Goal: Information Seeking & Learning: Learn about a topic

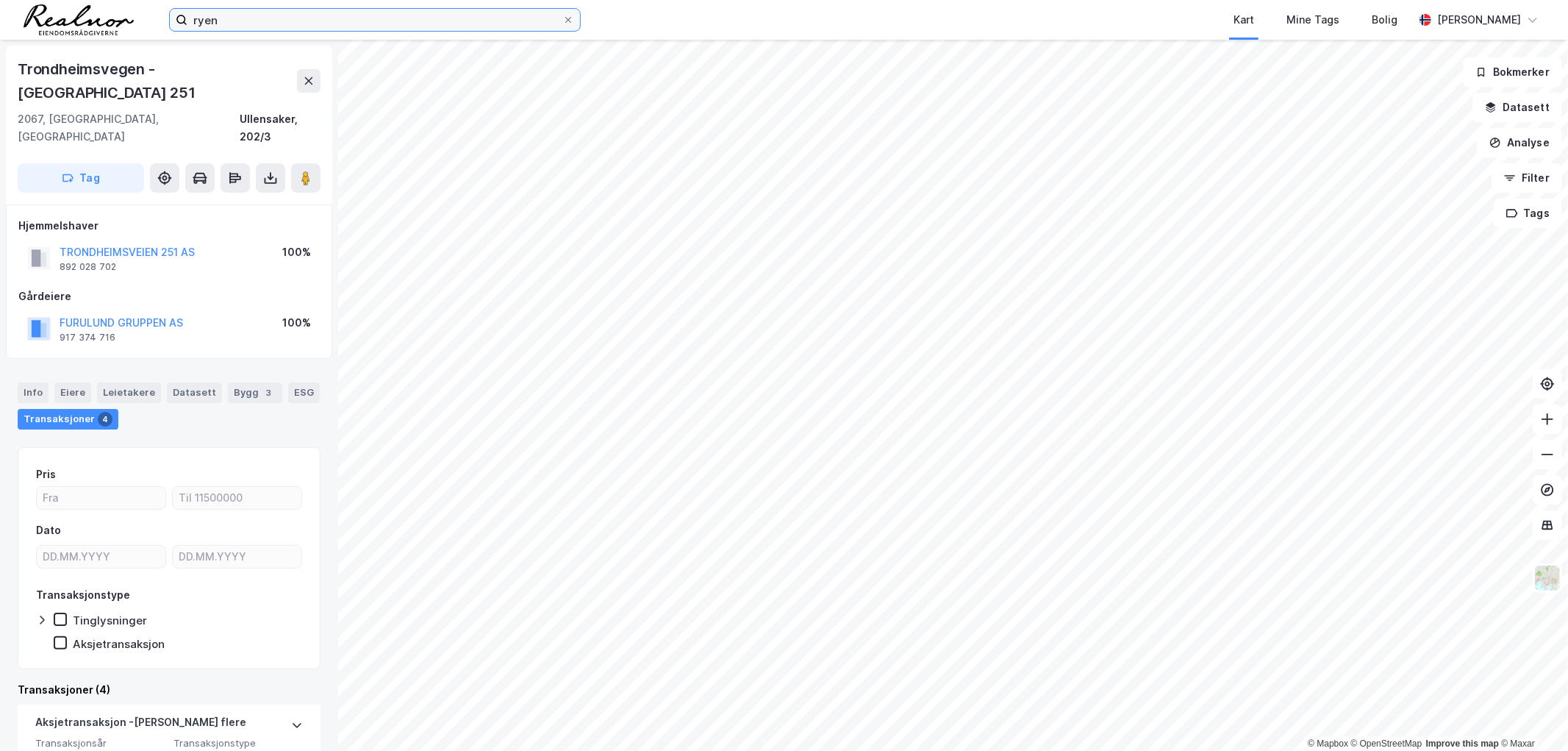
click at [297, 22] on input "ryen" at bounding box center [375, 20] width 375 height 22
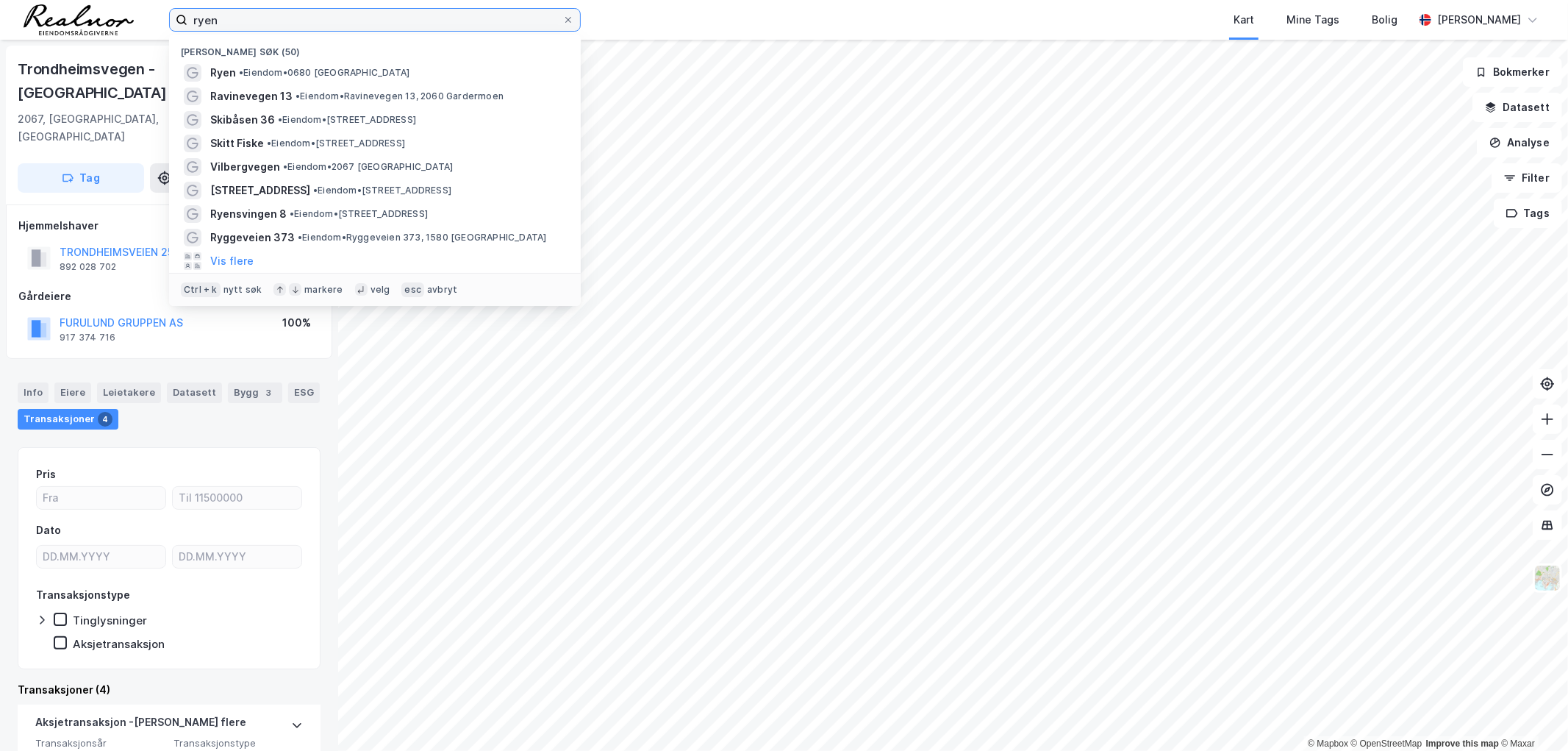
click at [297, 22] on input "ryen" at bounding box center [375, 20] width 375 height 22
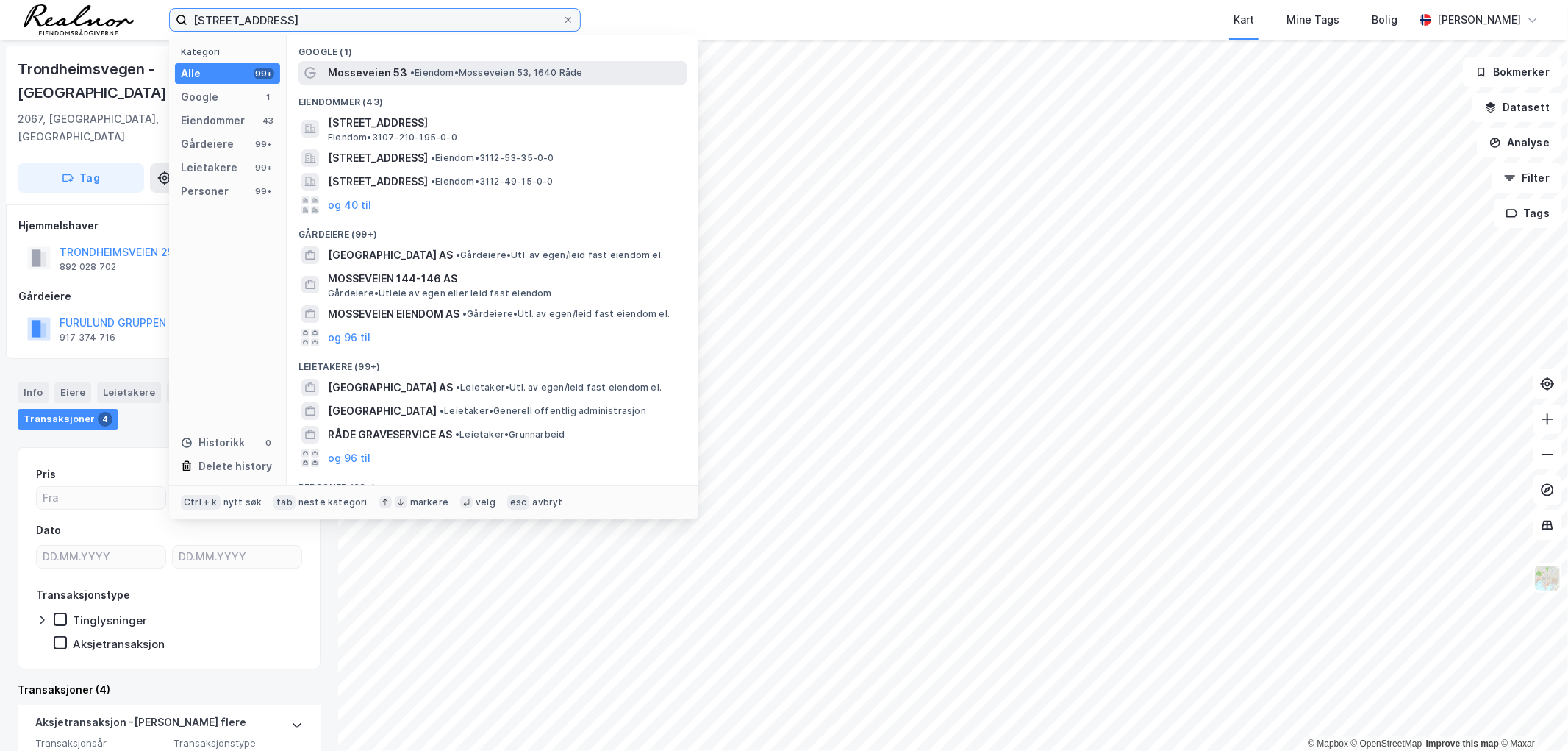
type input "[STREET_ADDRESS]"
click at [502, 67] on span "• [PERSON_NAME] 53, 1640 Råde" at bounding box center [497, 73] width 173 height 12
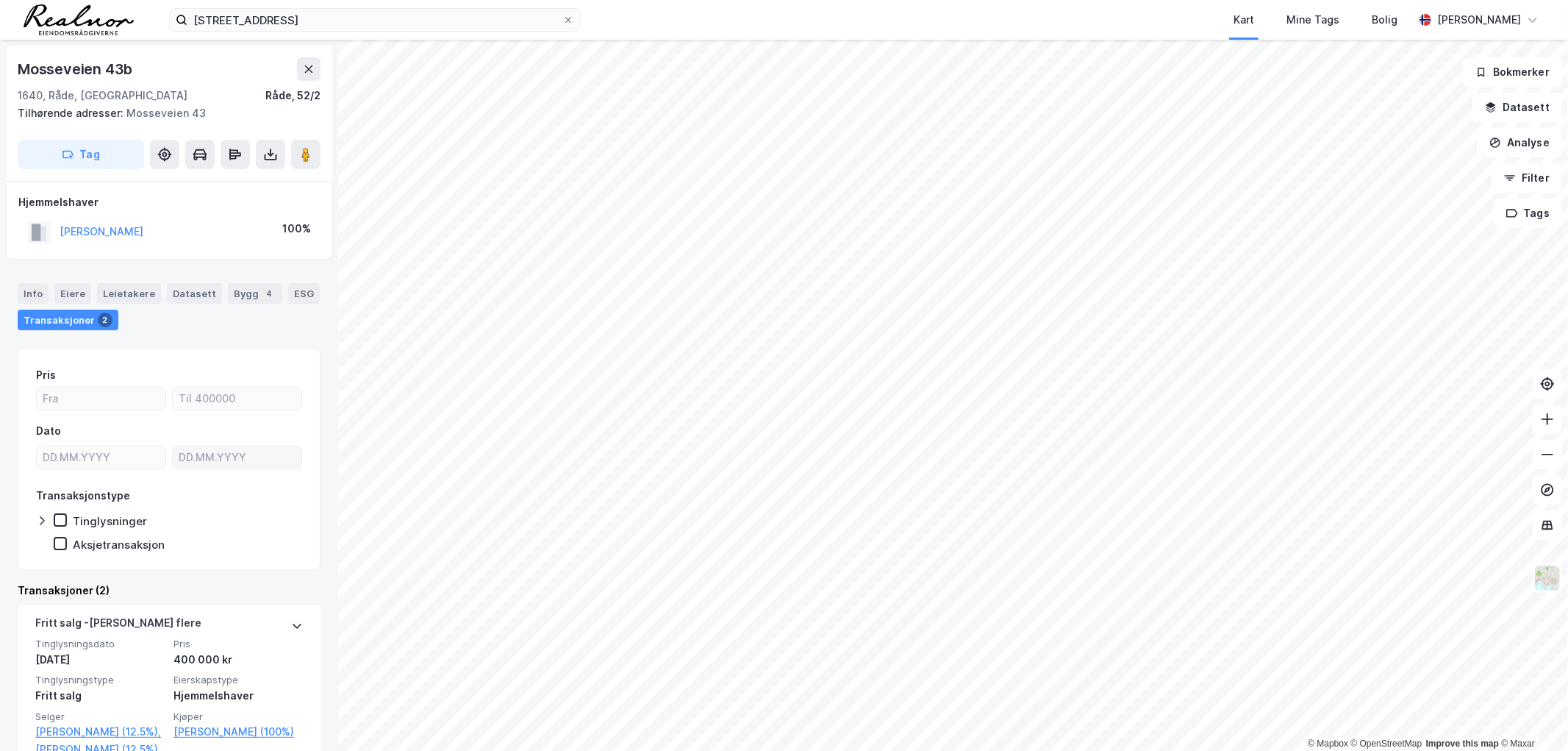
scroll to position [163, 0]
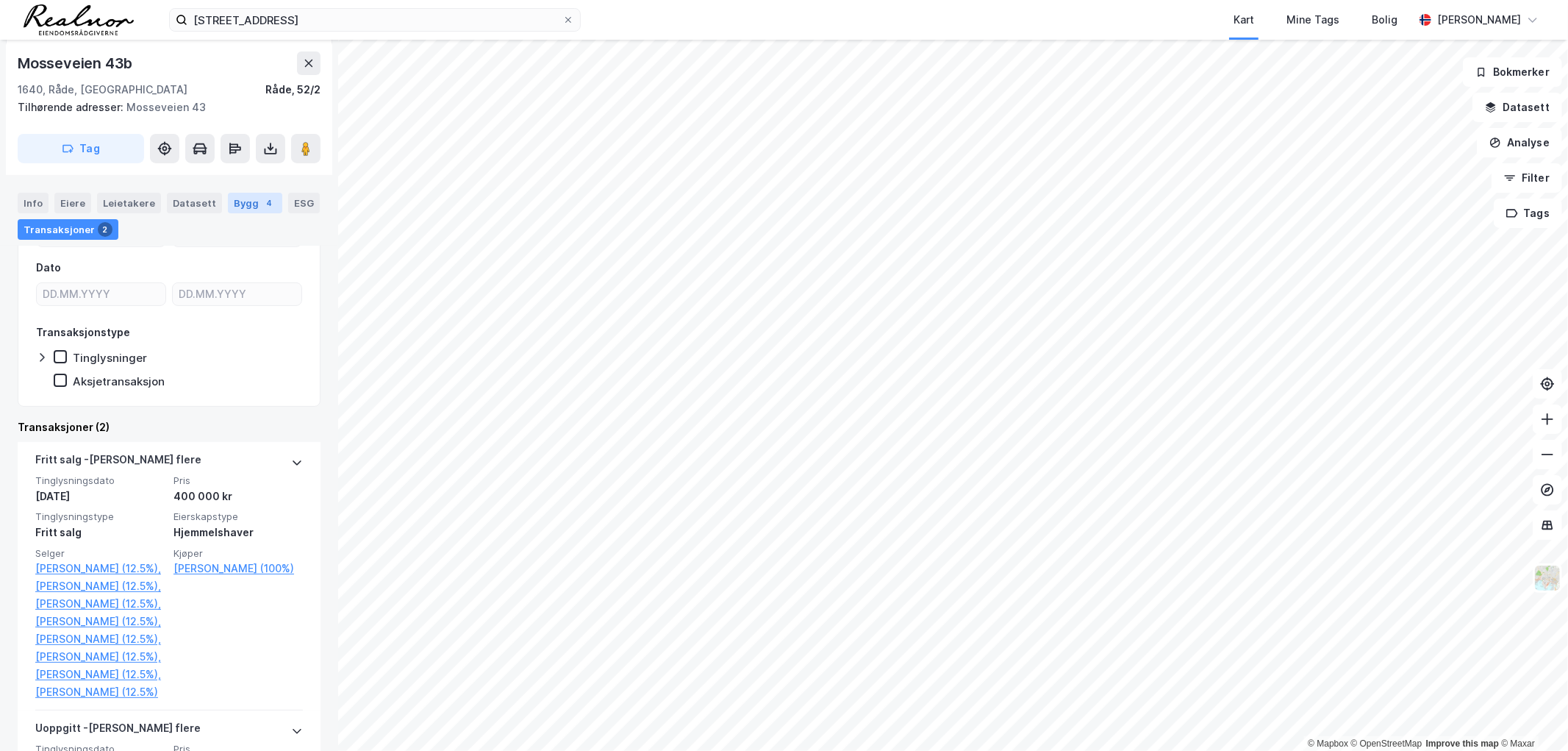
click at [233, 195] on div "Bygg 4" at bounding box center [255, 203] width 54 height 21
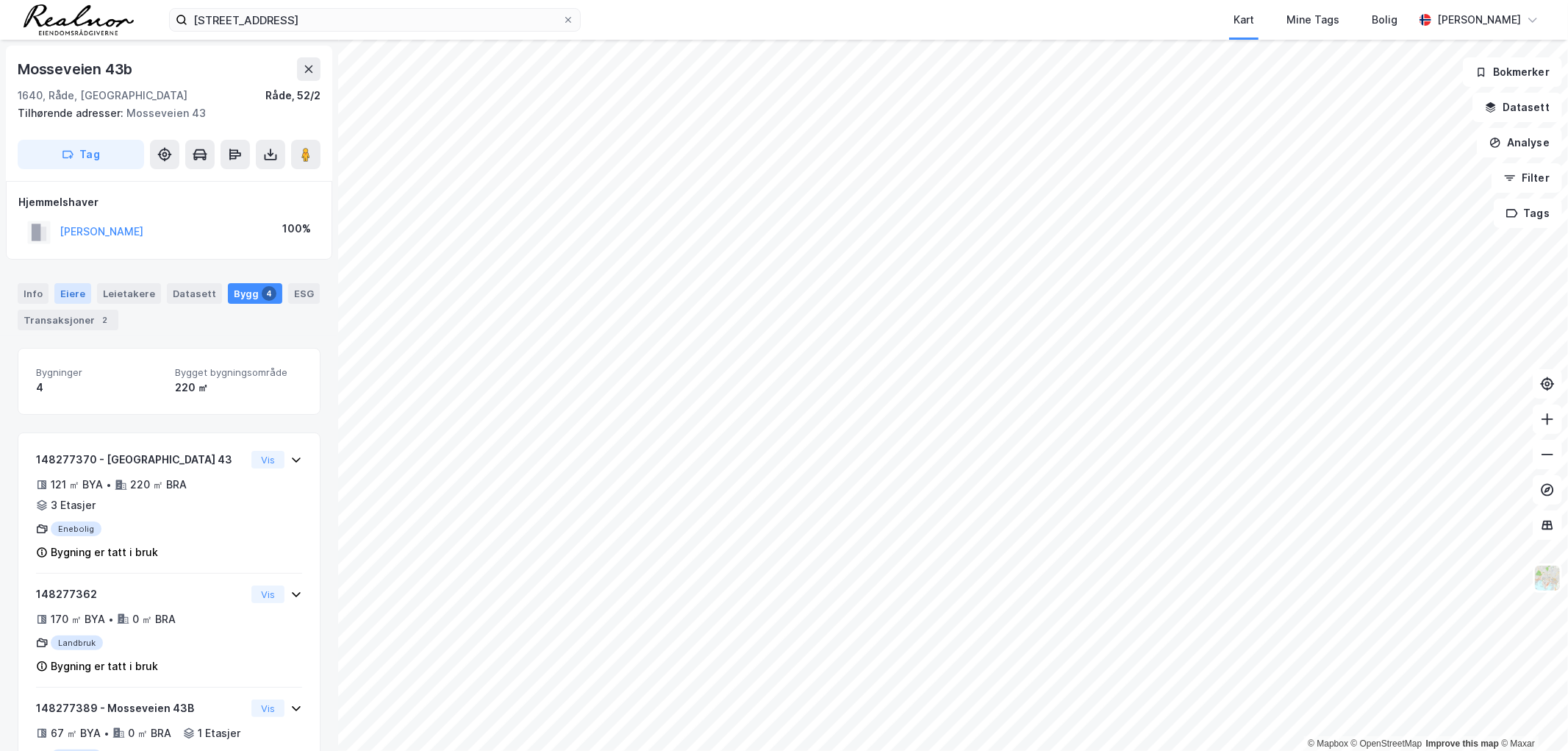
click at [61, 285] on div "Eiere" at bounding box center [73, 294] width 37 height 21
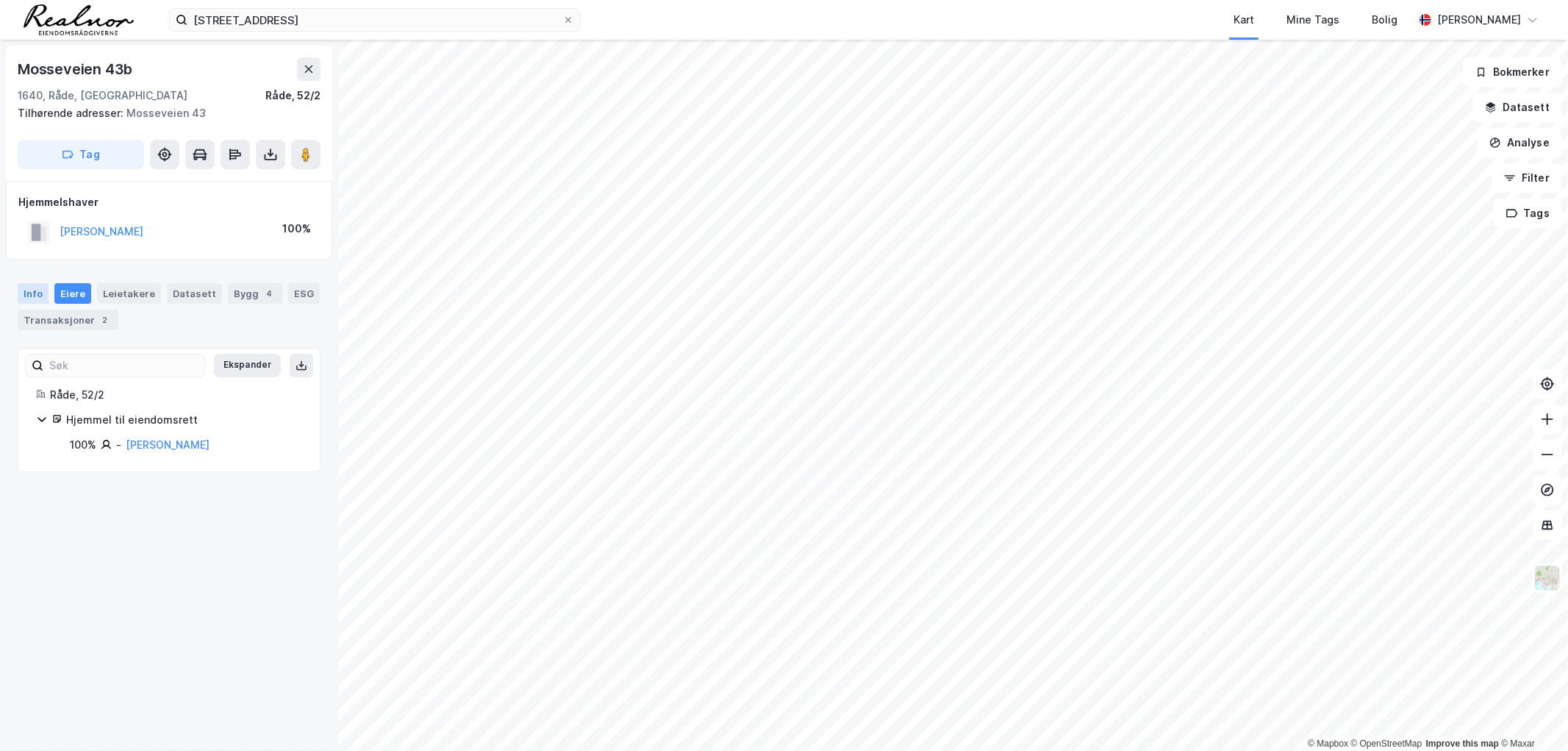
click at [29, 293] on div "Info" at bounding box center [33, 294] width 31 height 21
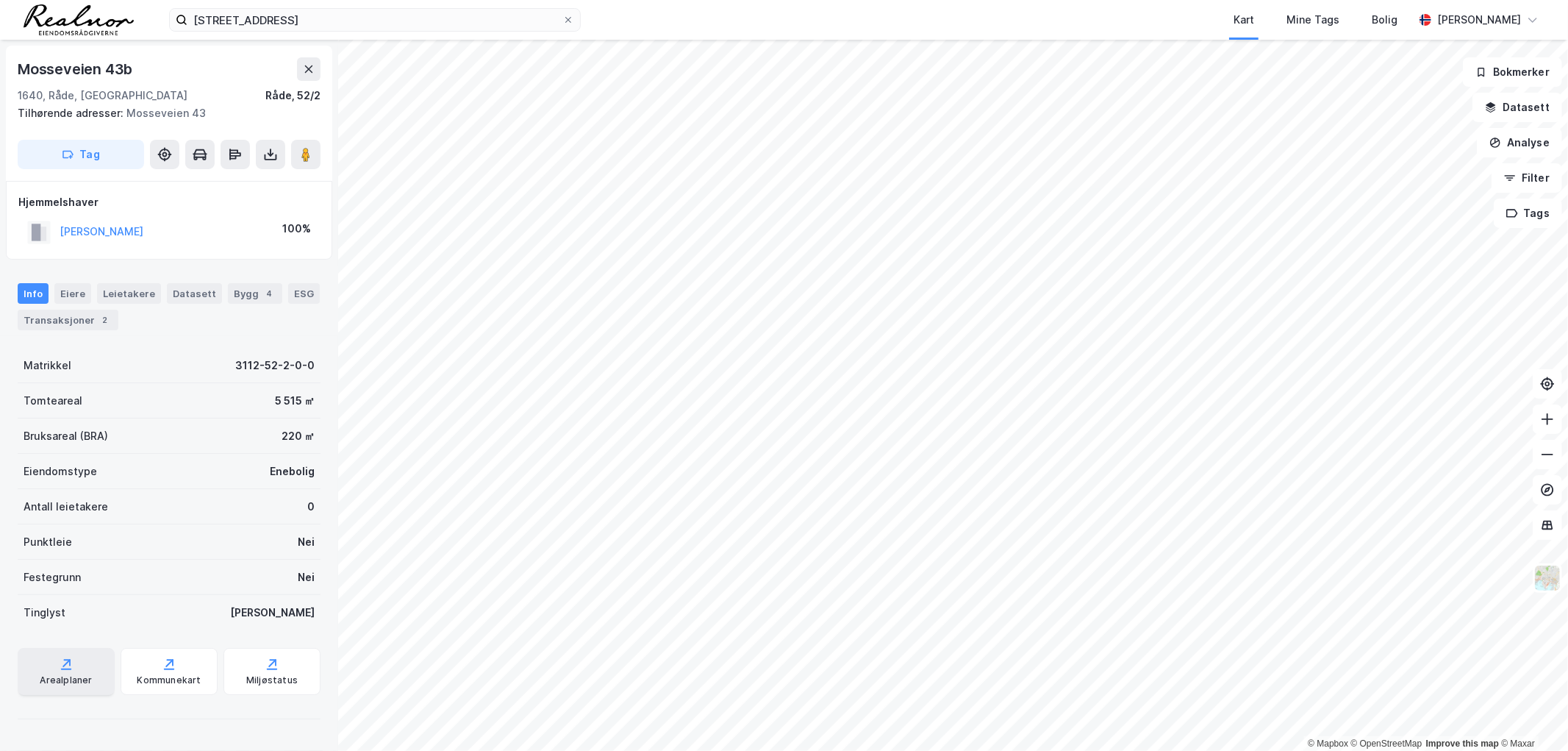
click at [67, 663] on icon at bounding box center [66, 664] width 15 height 15
click at [162, 671] on icon at bounding box center [169, 664] width 15 height 15
click at [194, 292] on div "Datasett" at bounding box center [194, 294] width 55 height 21
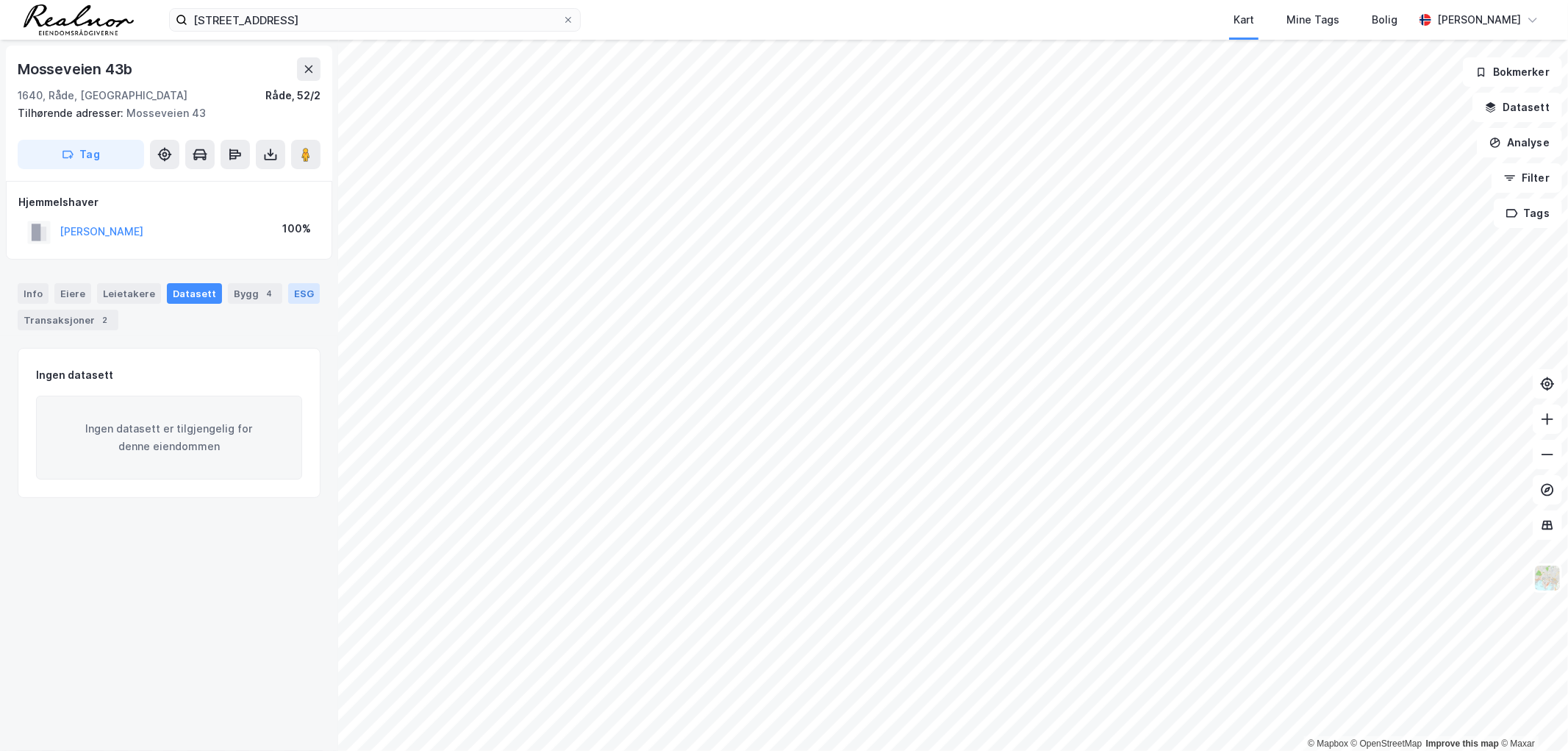
click at [289, 292] on div "ESG" at bounding box center [304, 294] width 32 height 21
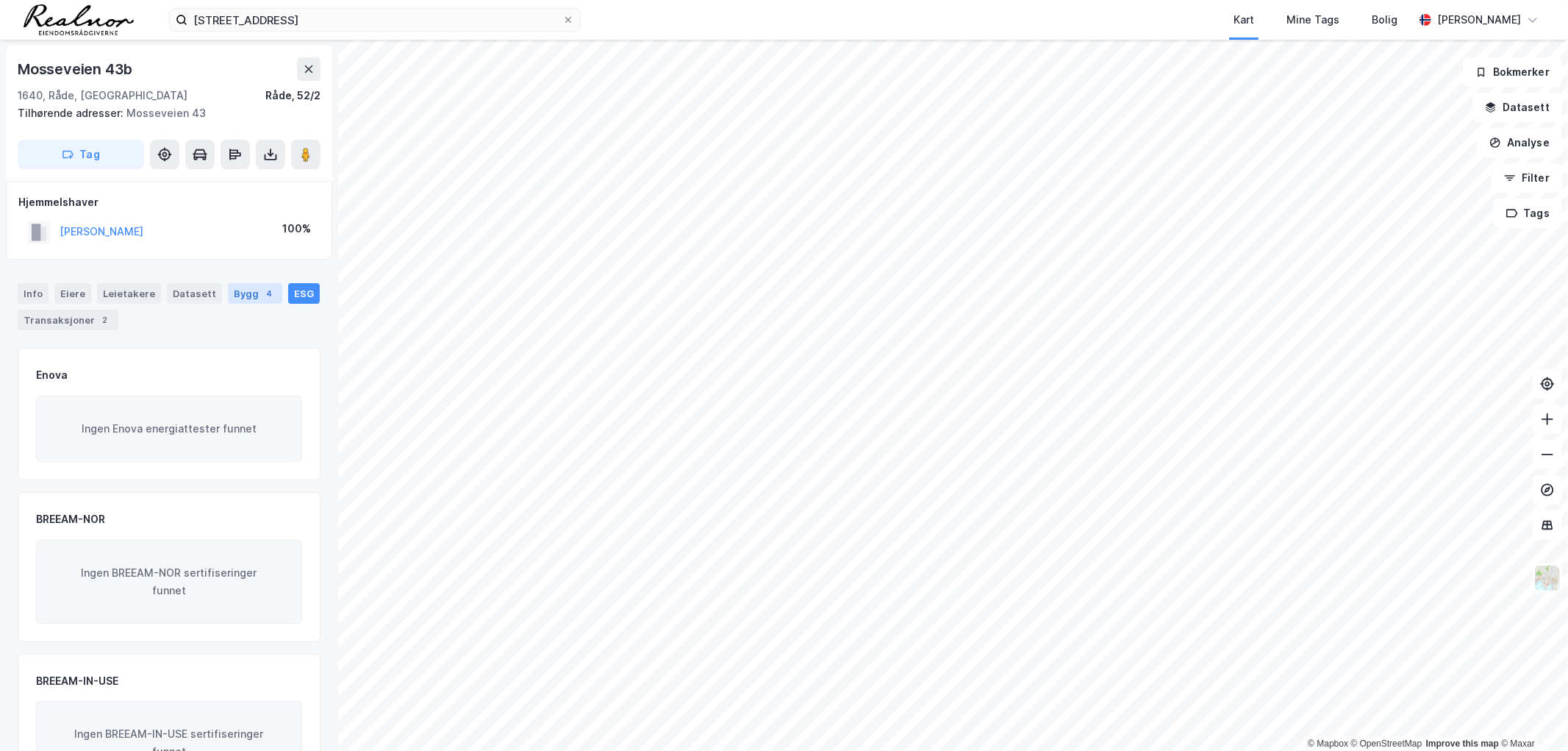
click at [228, 293] on div "Bygg 4" at bounding box center [255, 294] width 54 height 21
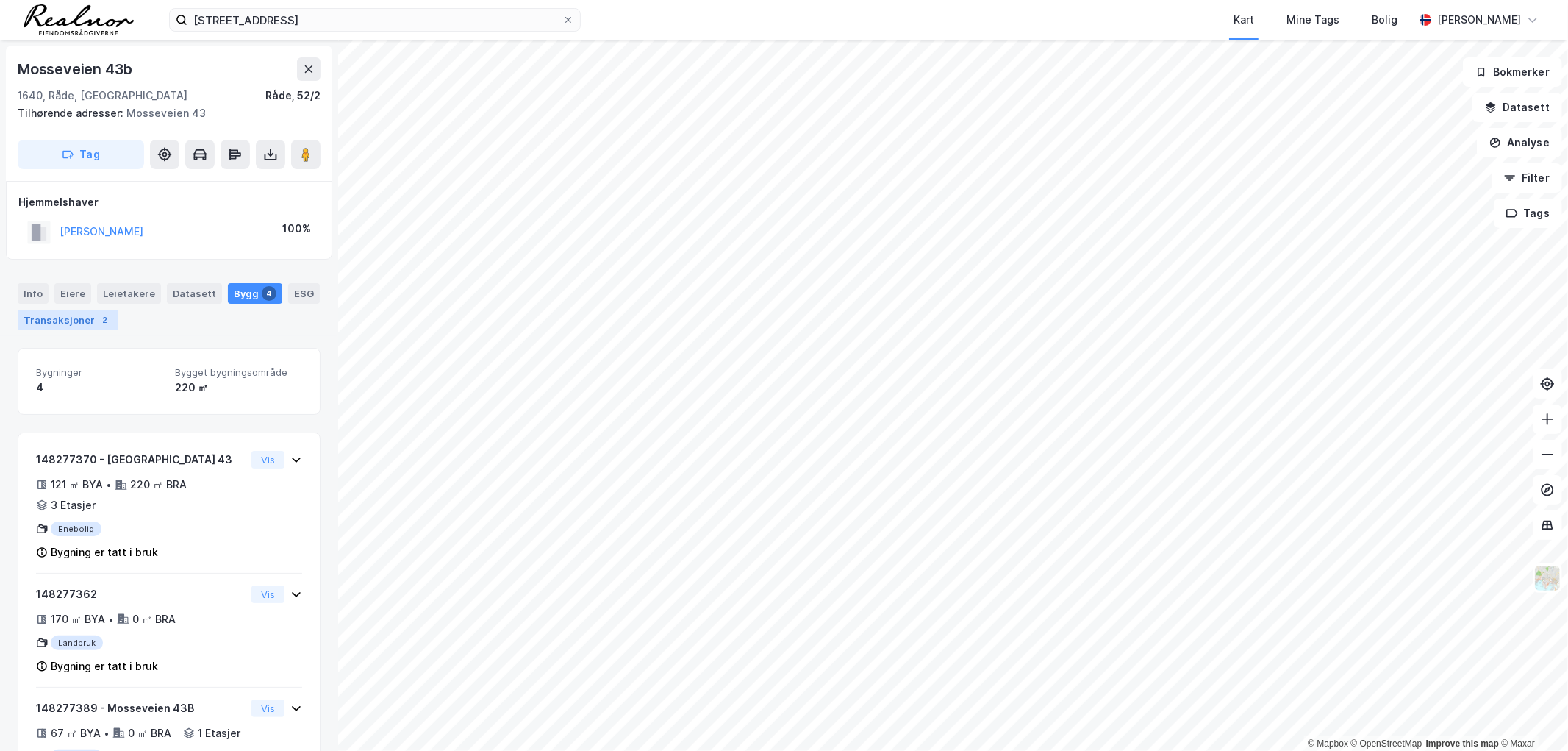
click at [46, 312] on div "Transaksjoner 2" at bounding box center [68, 320] width 101 height 21
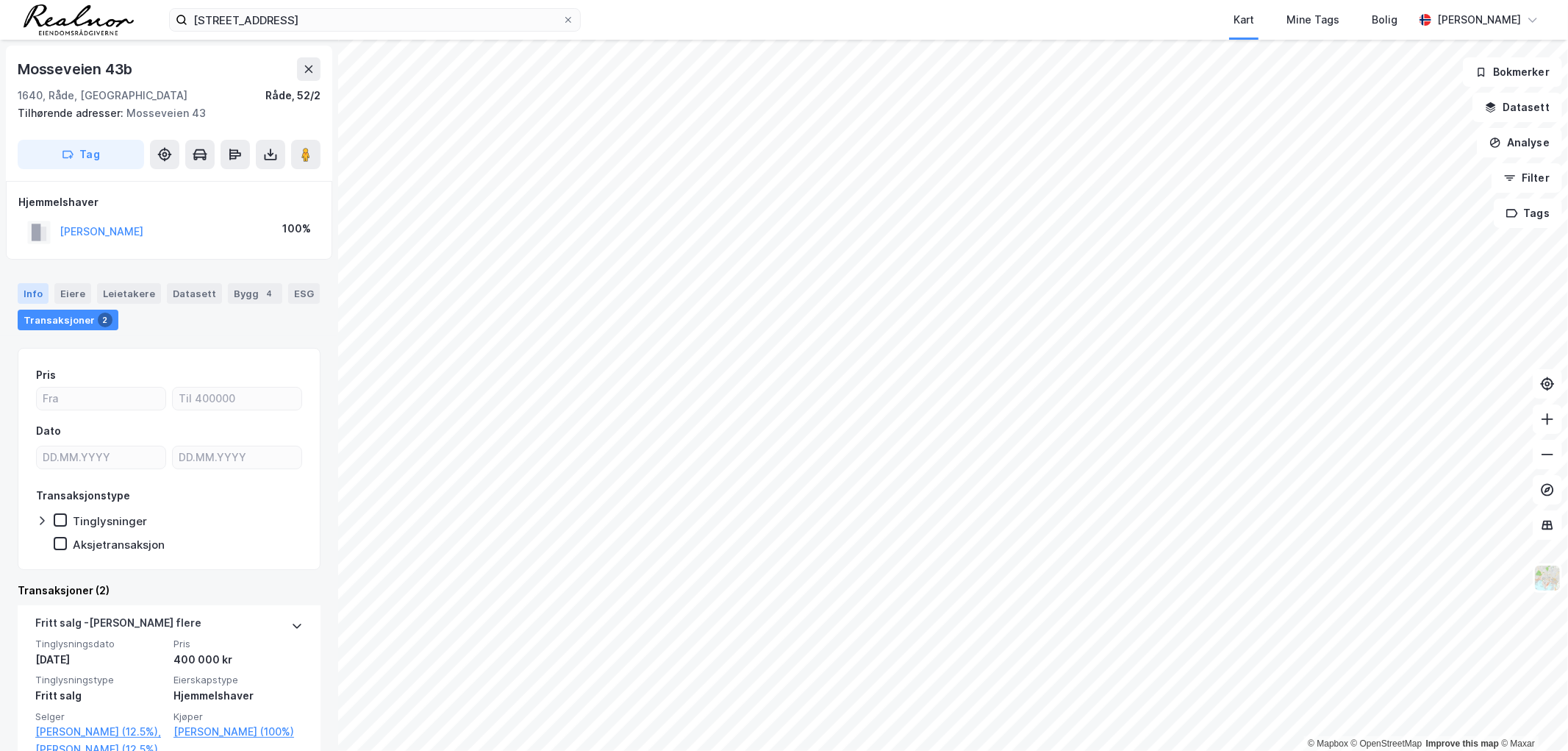
click at [26, 291] on div "Info" at bounding box center [33, 294] width 31 height 21
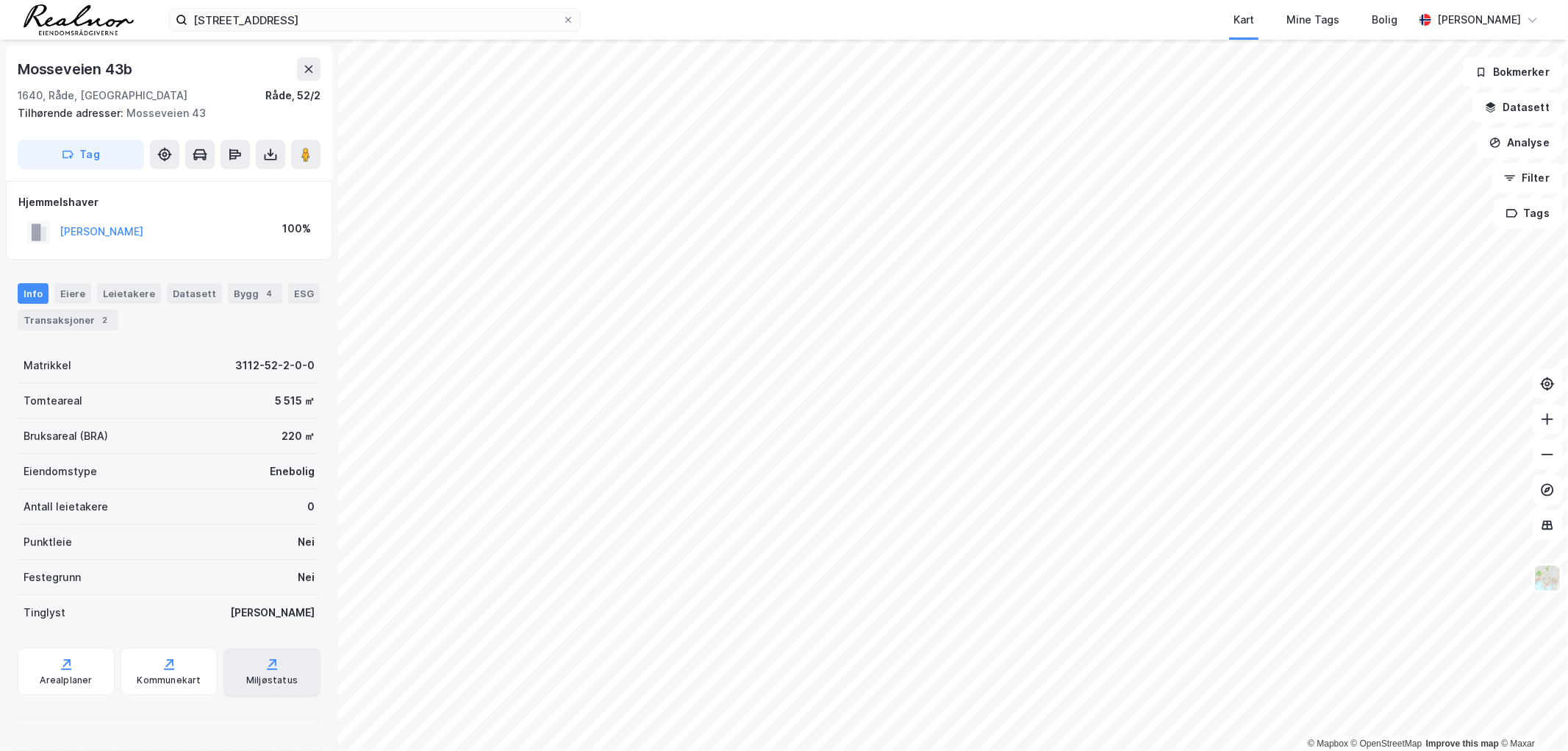
click at [265, 667] on icon at bounding box center [272, 664] width 15 height 15
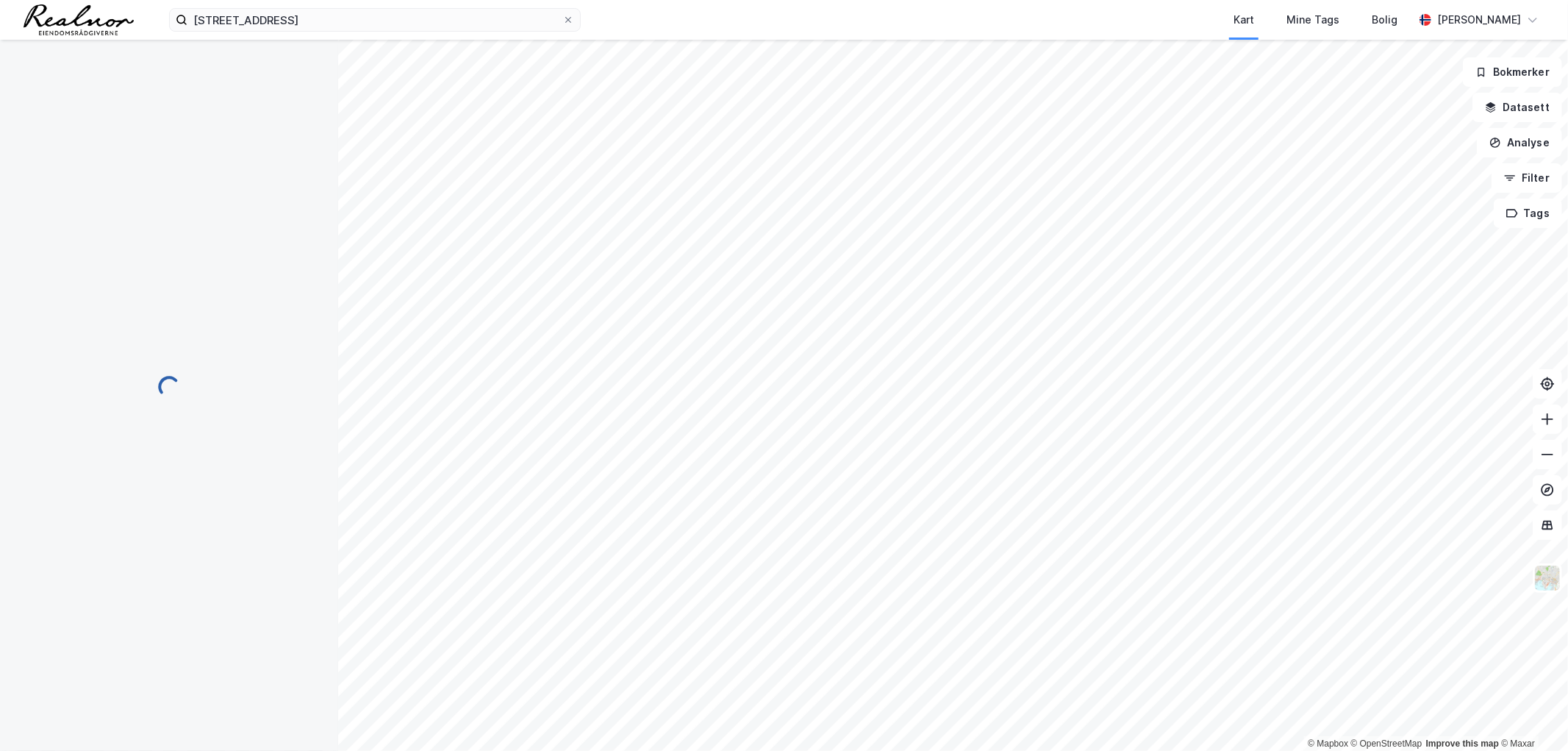
scroll to position [85, 0]
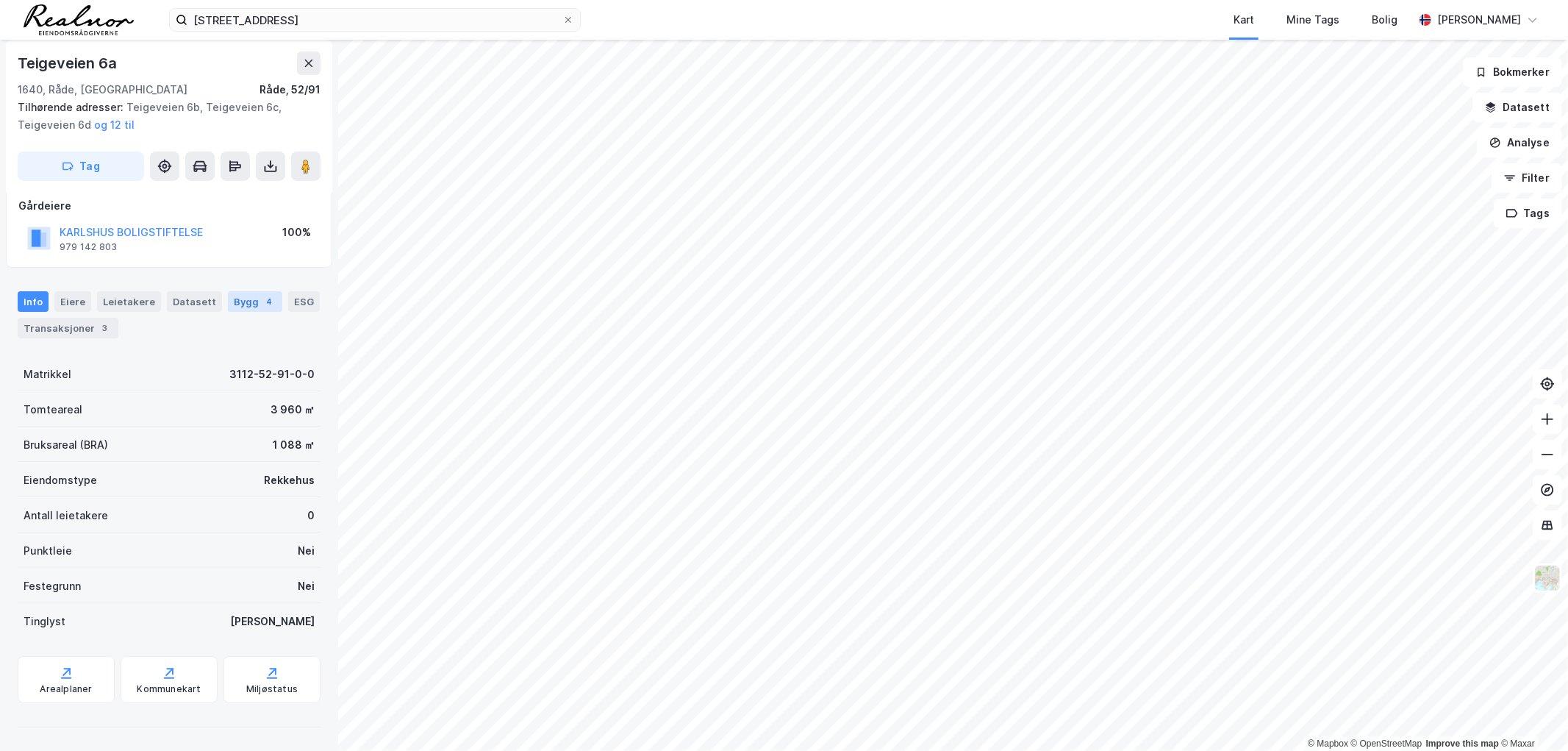
click at [238, 309] on div "Bygg 4" at bounding box center [255, 302] width 54 height 21
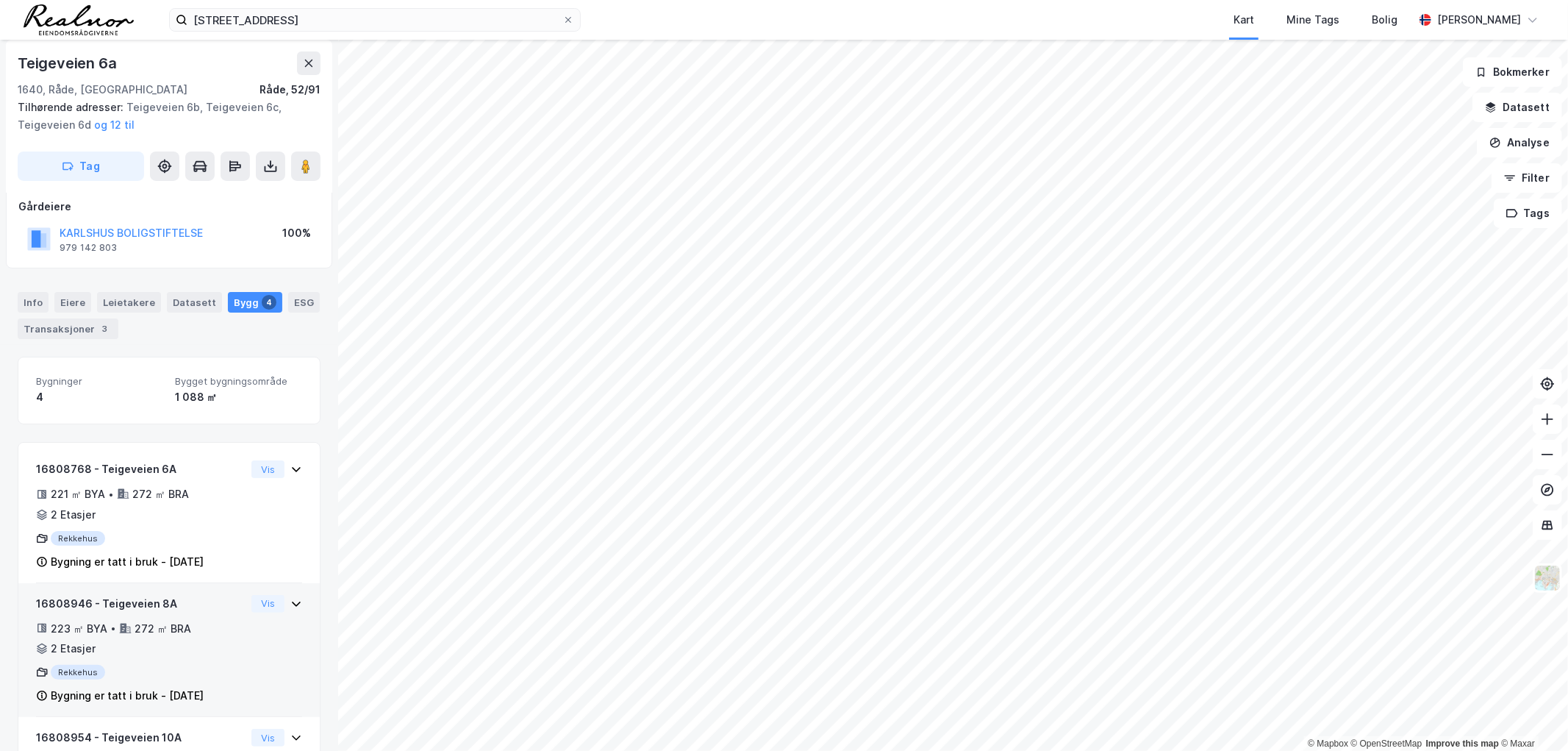
scroll to position [163, 0]
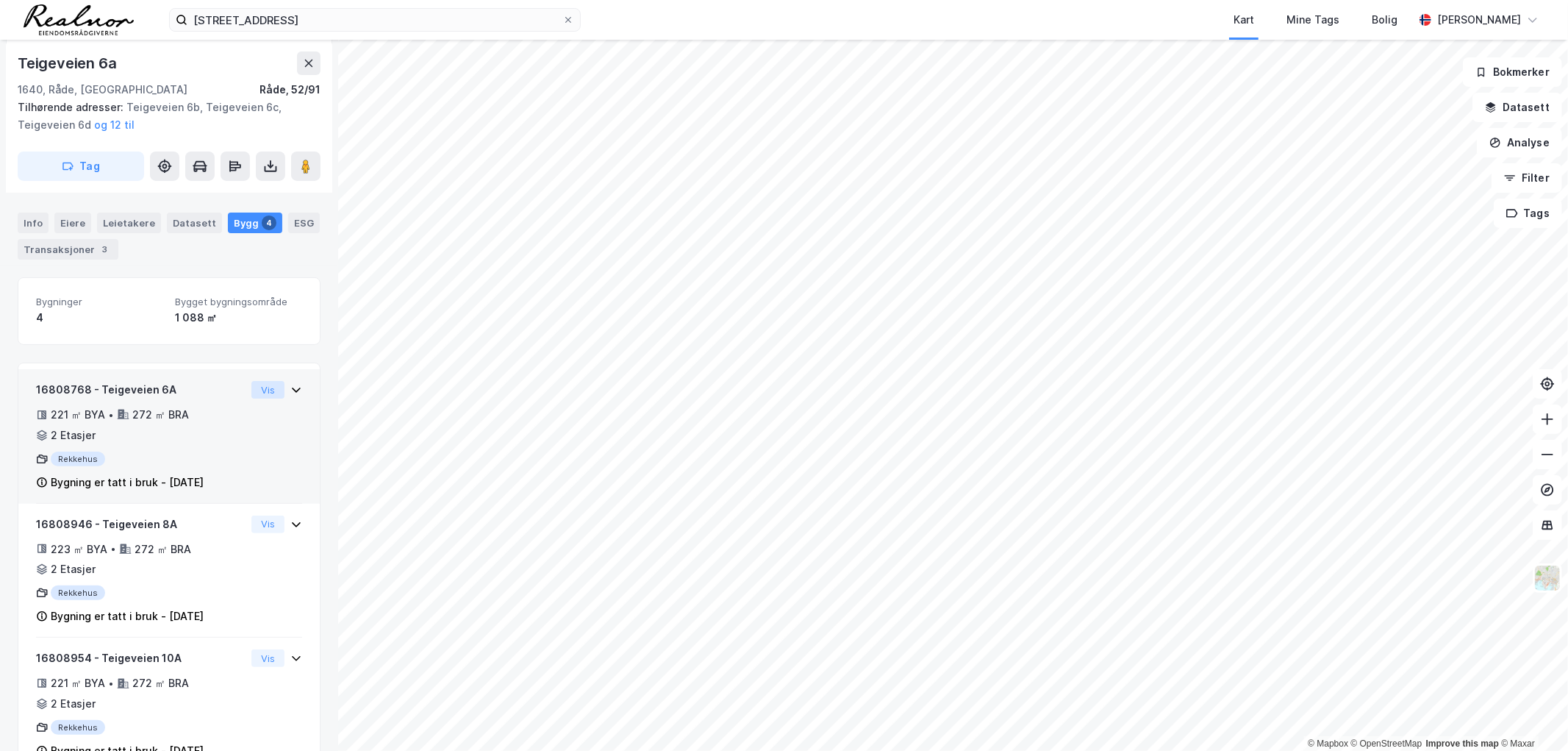
click at [270, 384] on button "Vis" at bounding box center [268, 390] width 33 height 18
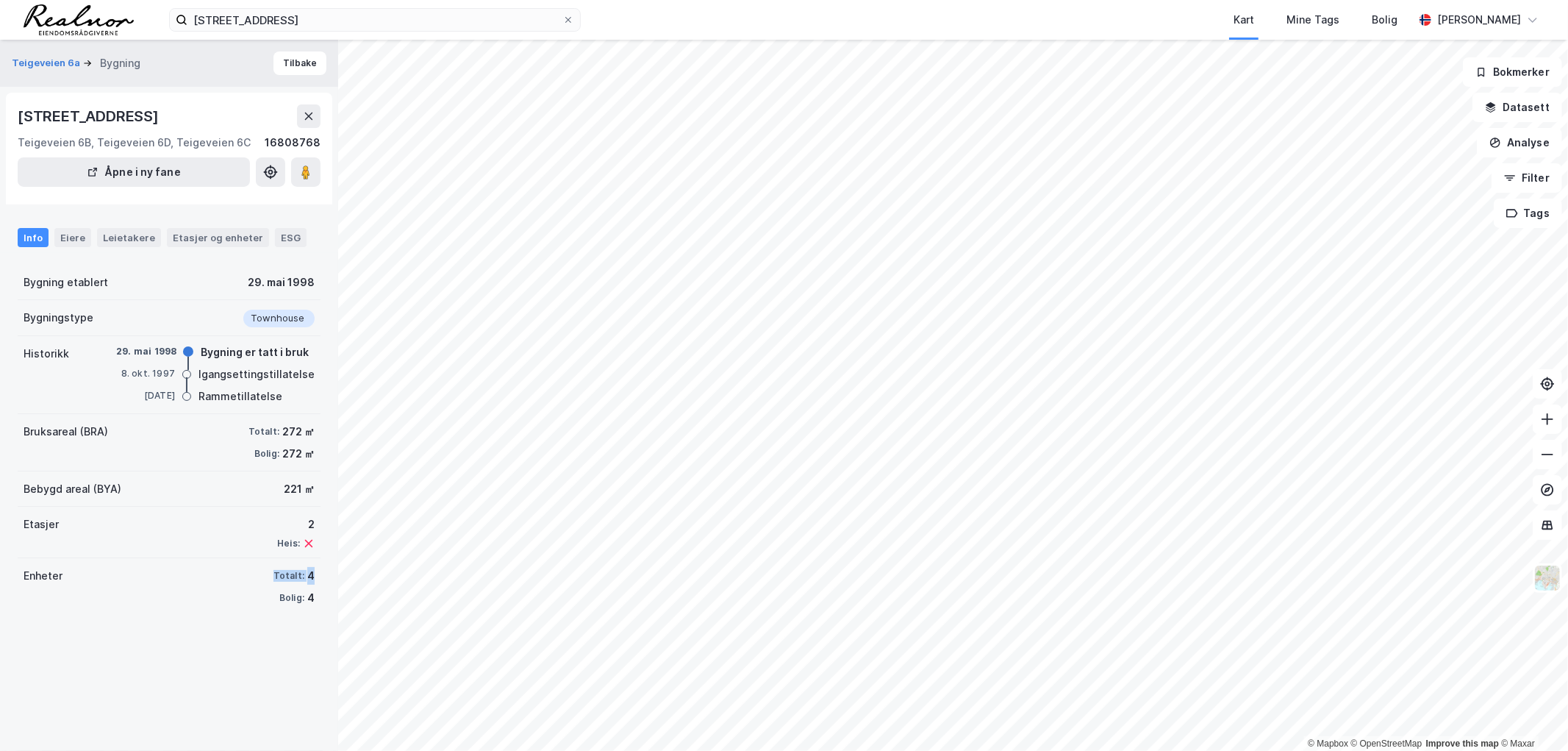
drag, startPoint x: 305, startPoint y: 575, endPoint x: 259, endPoint y: 571, distance: 46.2
click at [259, 571] on div "Enheter Totalt: 4 Bolig: 4" at bounding box center [169, 587] width 303 height 57
click at [311, 115] on icon at bounding box center [309, 116] width 8 height 7
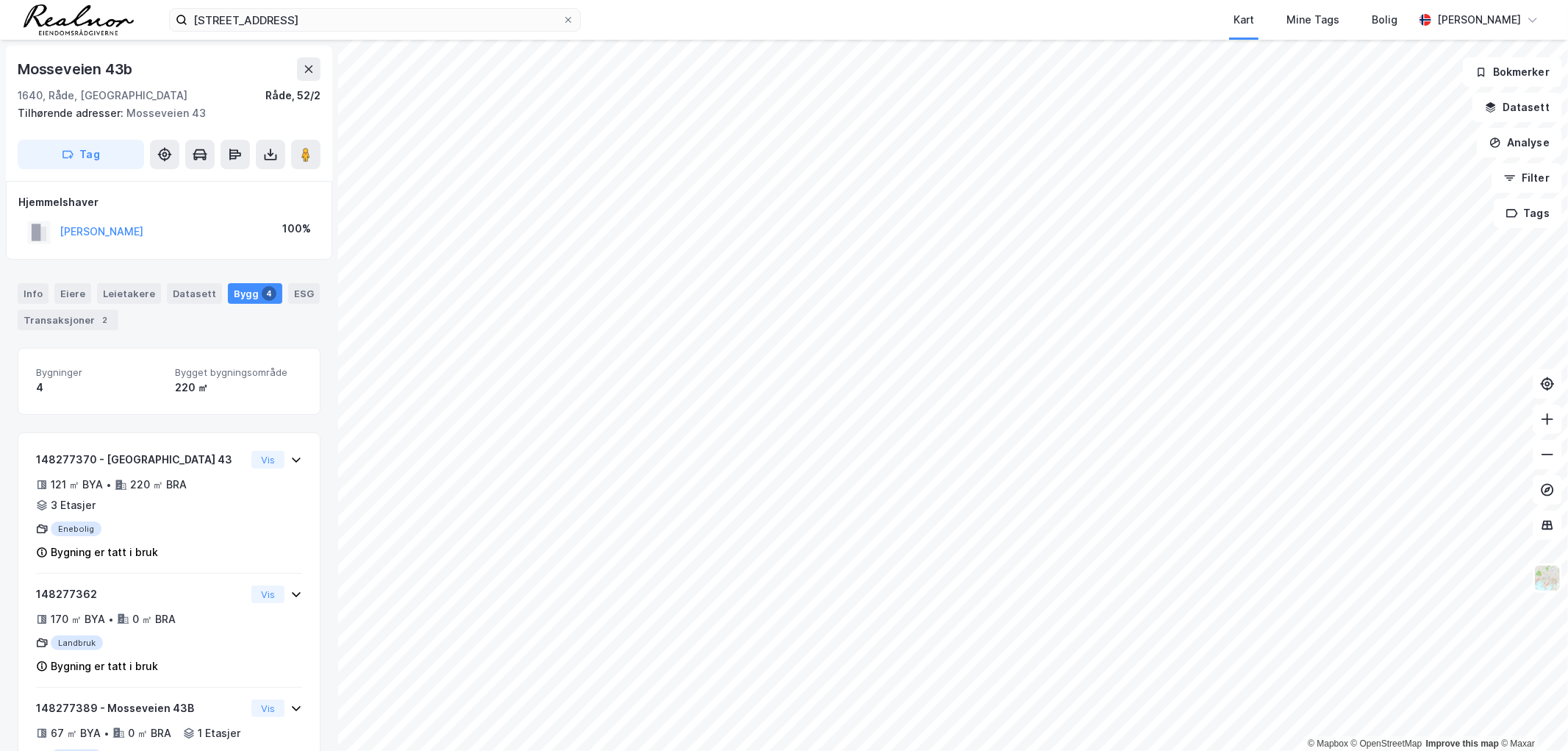
scroll to position [208, 0]
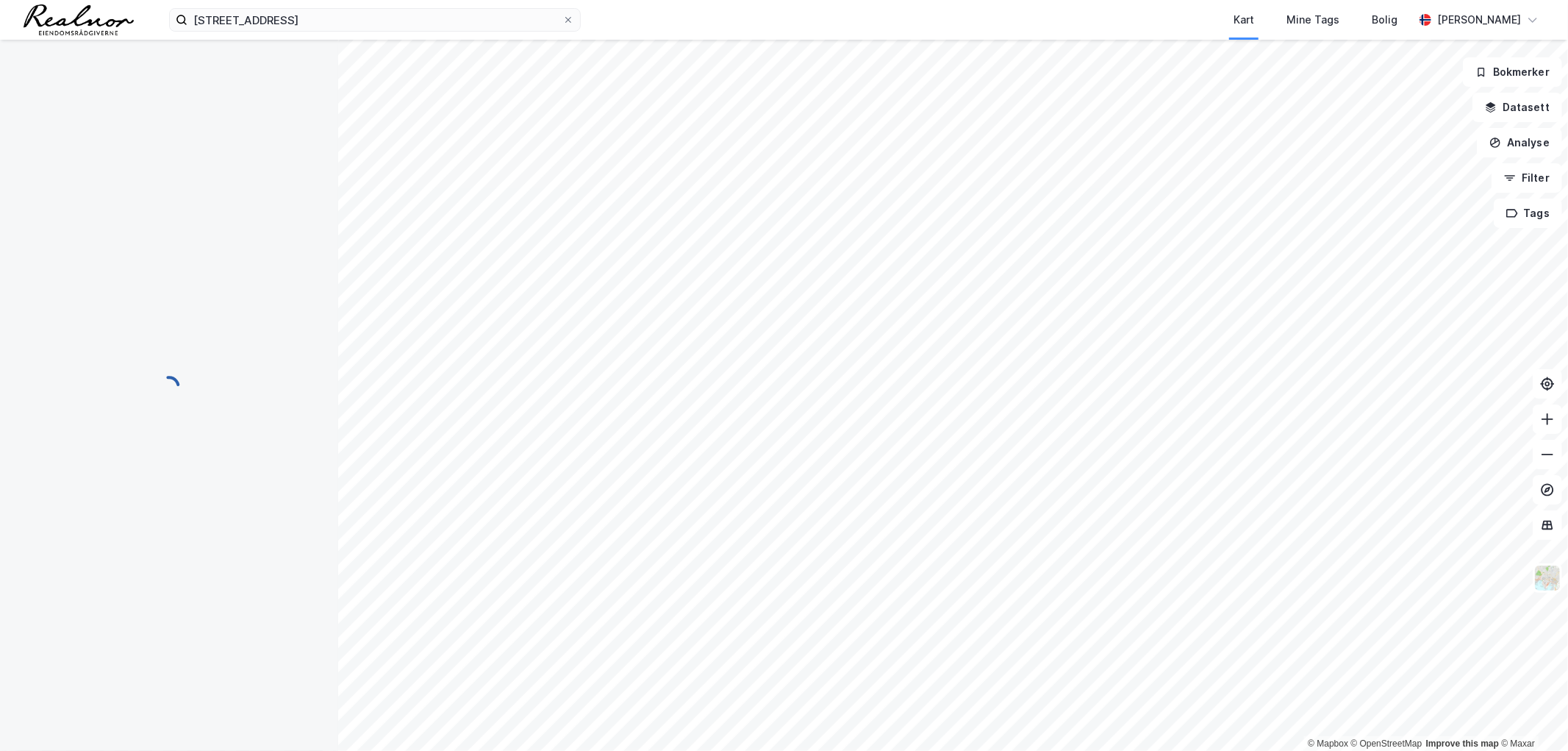
scroll to position [208, 0]
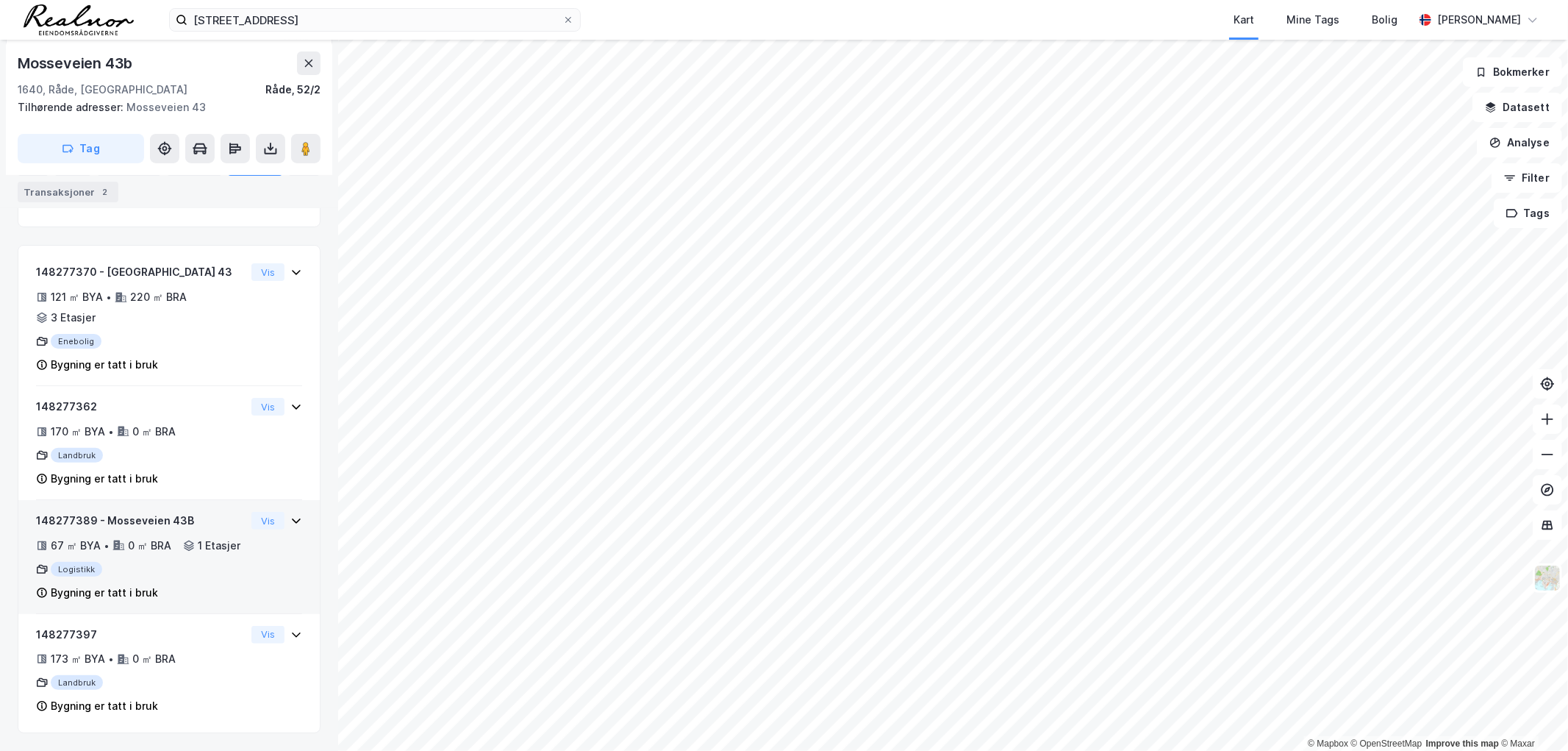
scroll to position [208, 0]
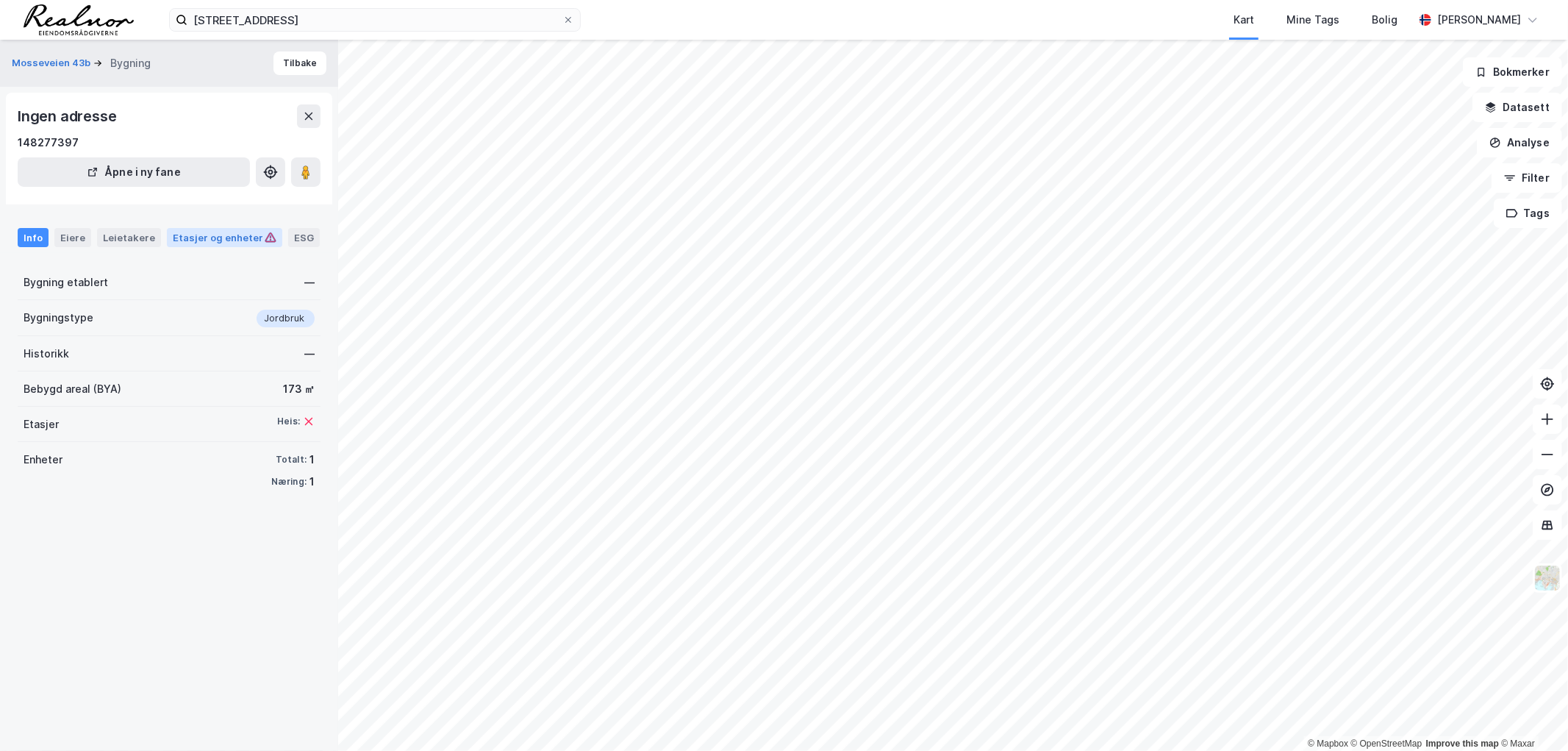
click at [216, 233] on div "Etasjer og enheter" at bounding box center [224, 238] width 104 height 13
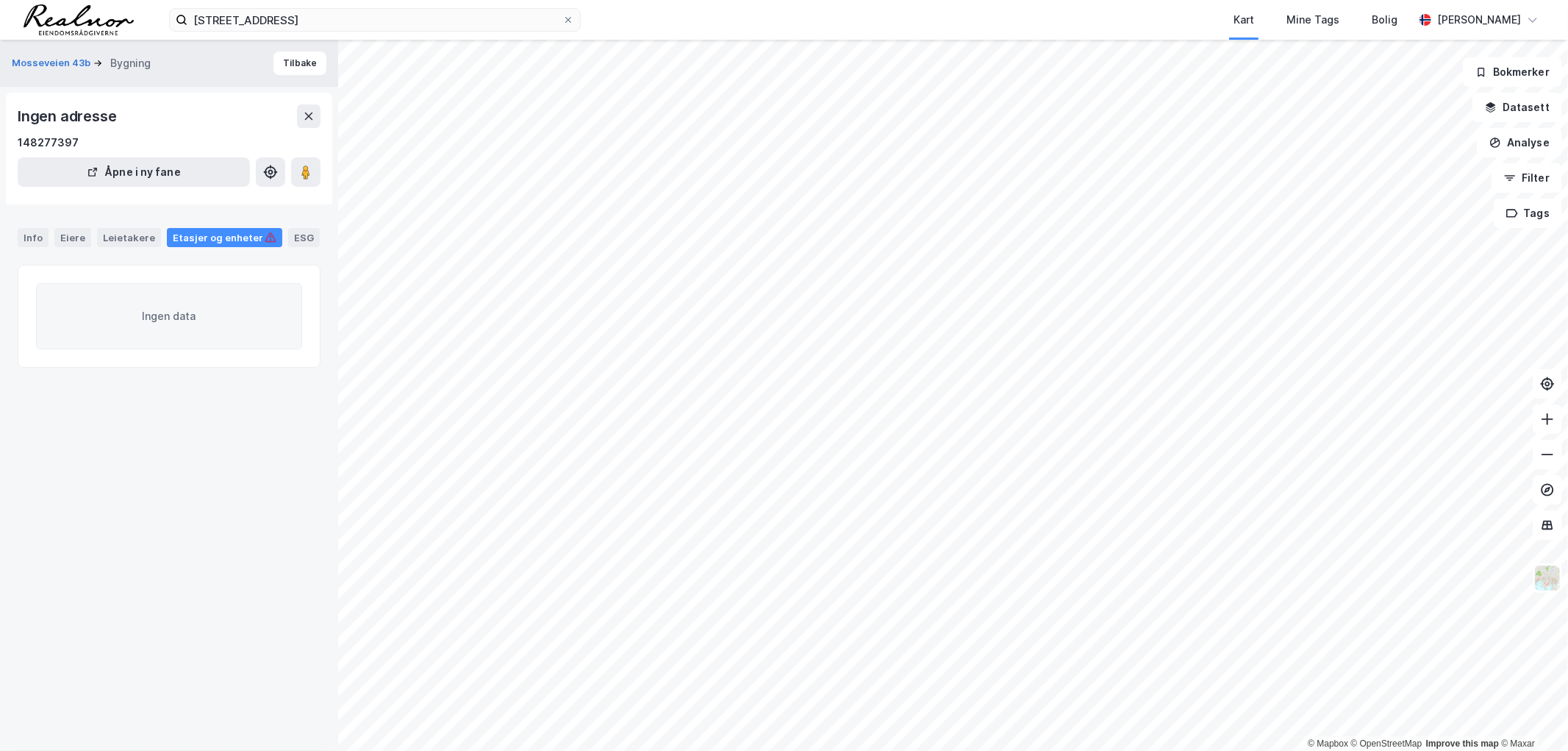
click at [234, 241] on div "Etasjer og enheter" at bounding box center [224, 238] width 104 height 13
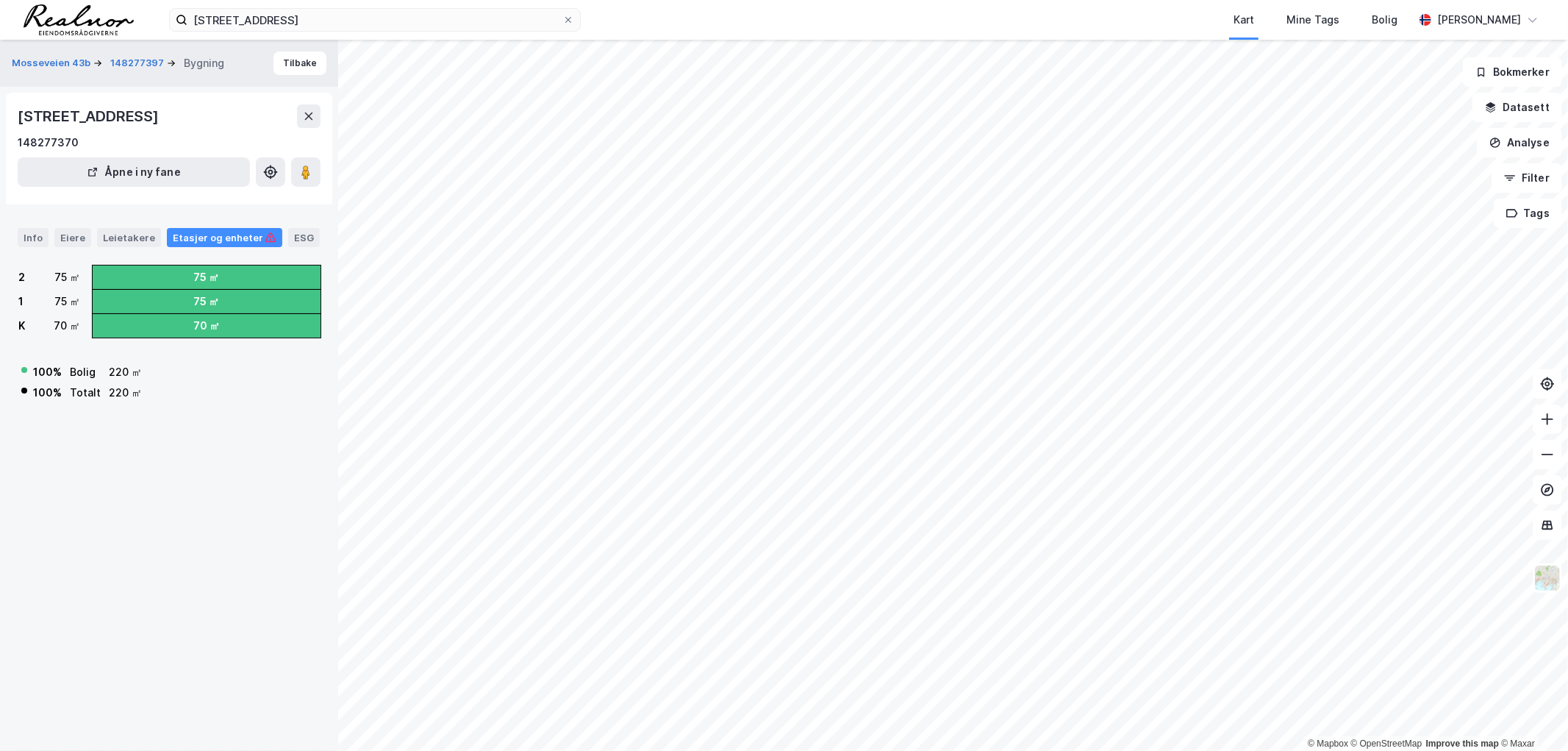
click at [222, 484] on div "Mosseveien 43b 148277397 Bygning Tilbake [STREET_ADDRESS] 148277370 Åpne i ny f…" at bounding box center [169, 395] width 338 height 711
click at [309, 114] on icon at bounding box center [309, 116] width 12 height 12
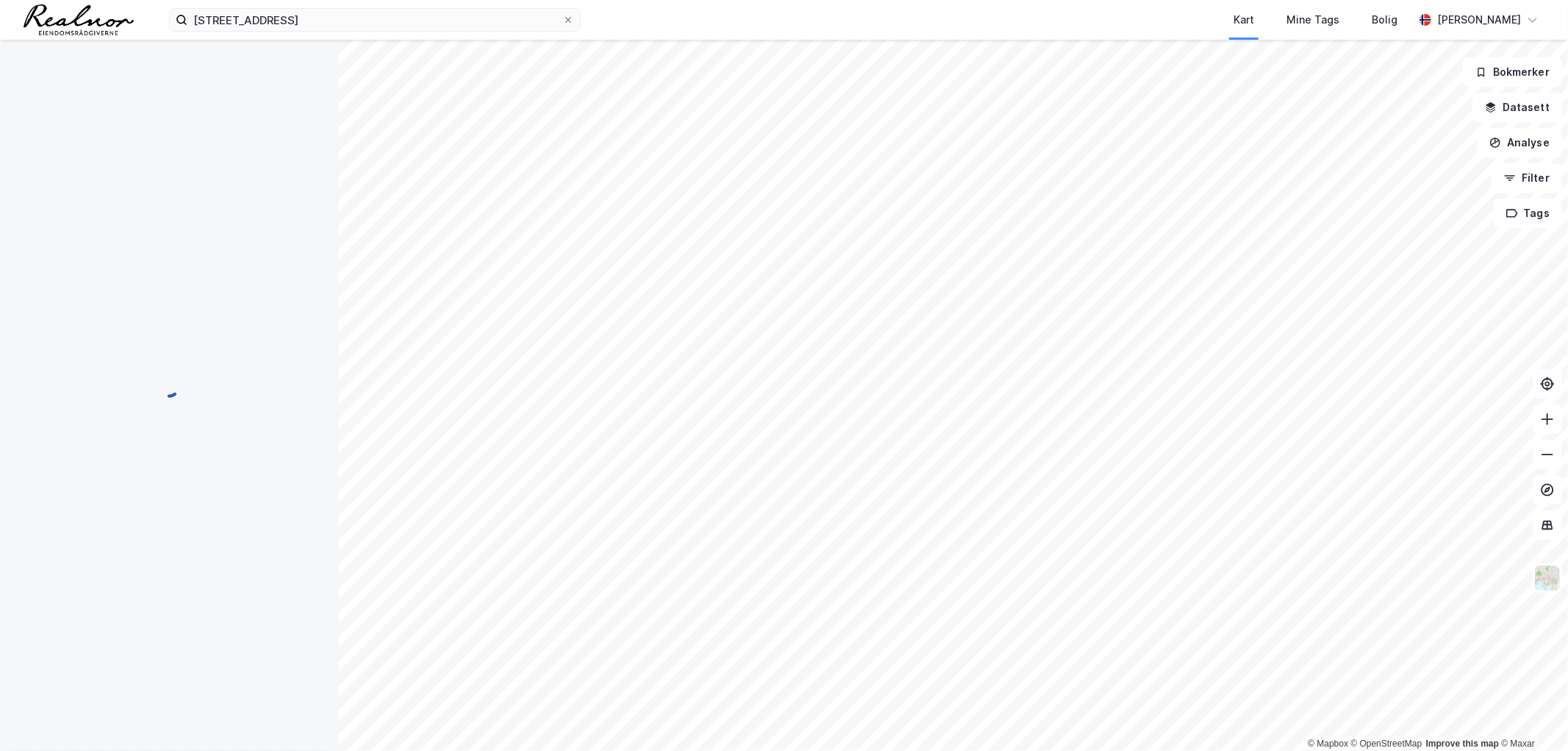
scroll to position [208, 0]
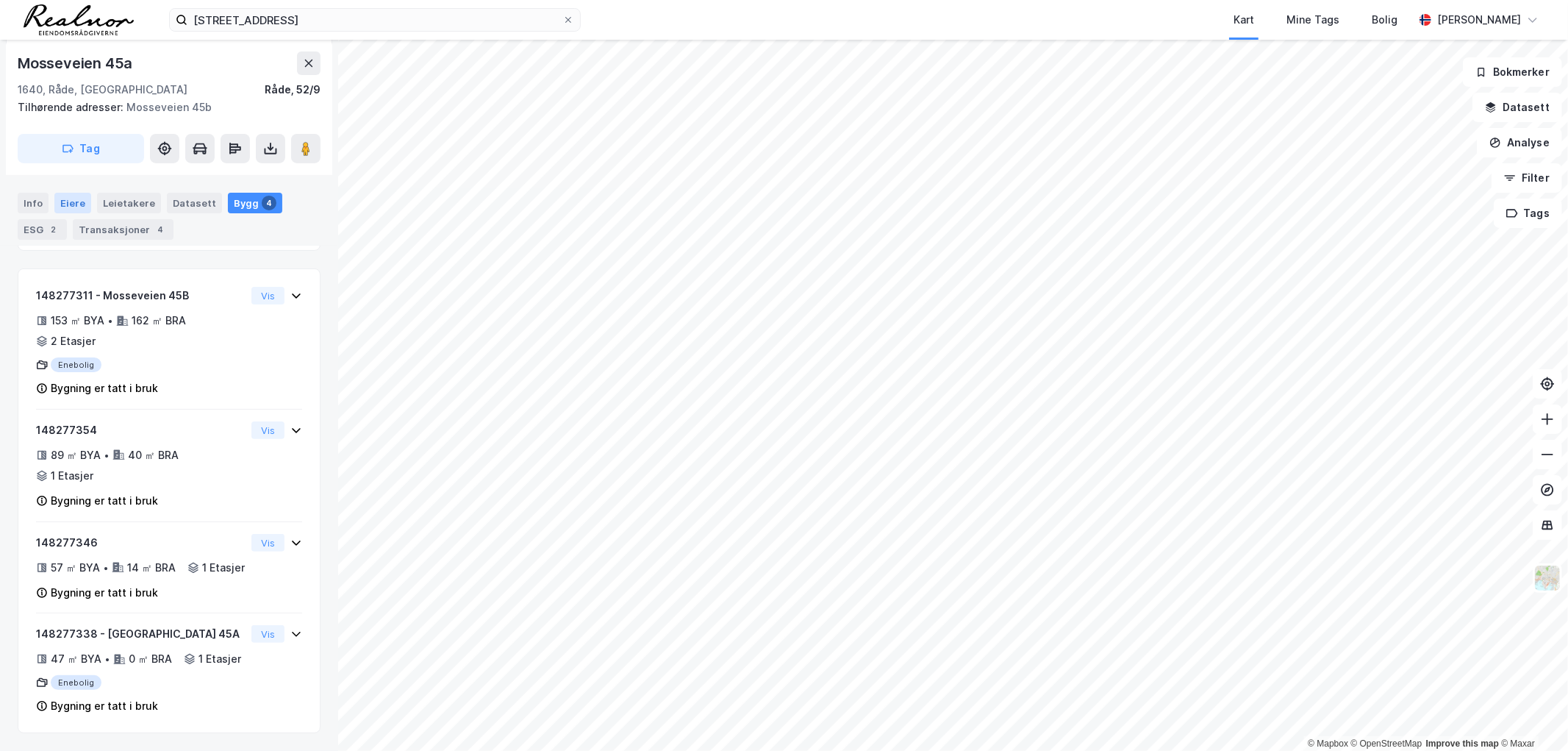
click at [54, 201] on div "Eiere" at bounding box center [73, 203] width 37 height 21
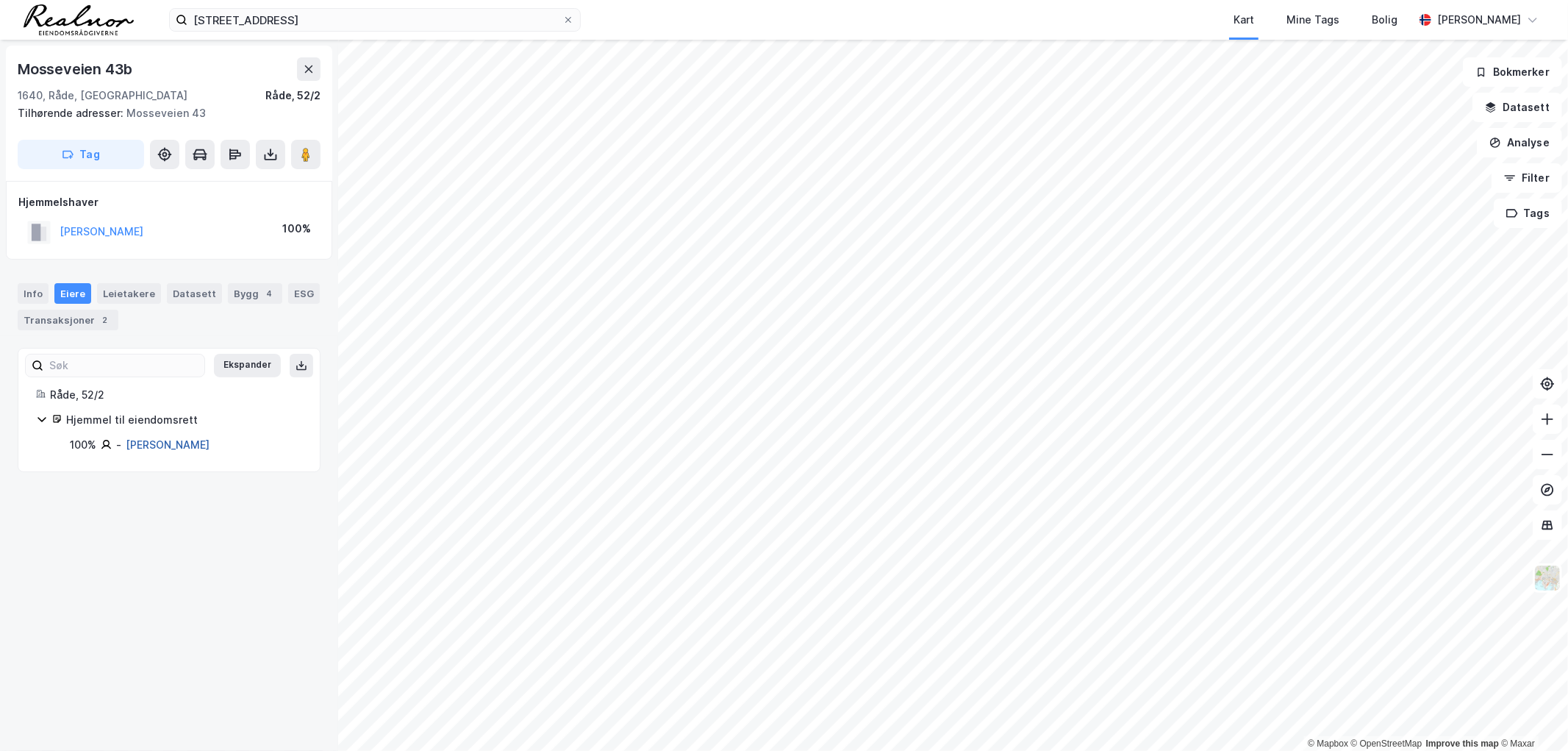
click at [173, 440] on link "[PERSON_NAME]" at bounding box center [168, 445] width 84 height 13
